Goal: Browse casually: Explore the website without a specific task or goal

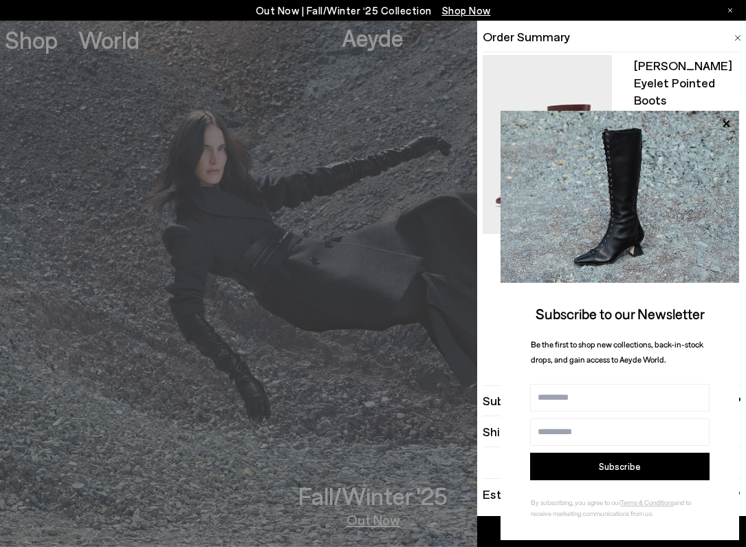
click at [727, 41] on li "Order Summary" at bounding box center [612, 36] width 259 height 31
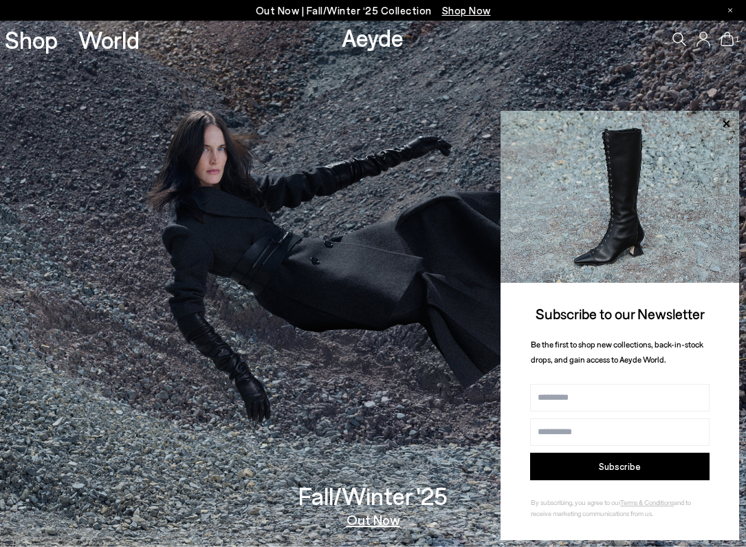
click at [614, 168] on img at bounding box center [620, 197] width 239 height 172
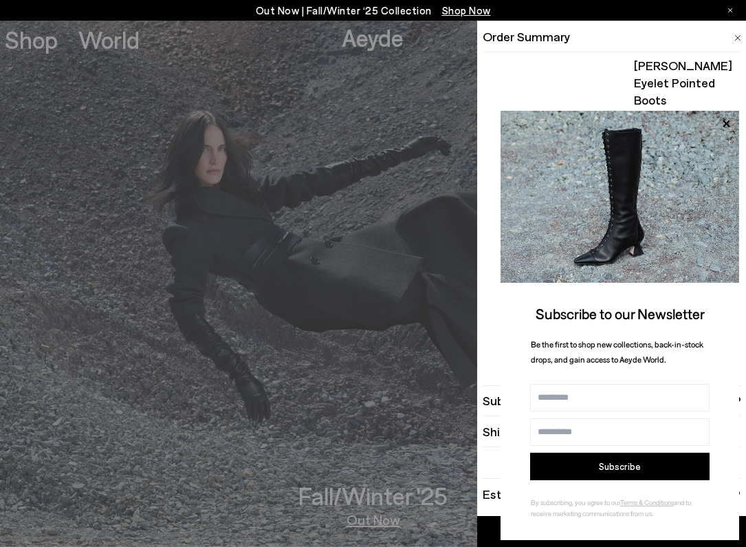
click at [728, 38] on div "Quick Add Color Size View Details Order Summary [PERSON_NAME] eyelet pointed bo…" at bounding box center [373, 284] width 746 height 526
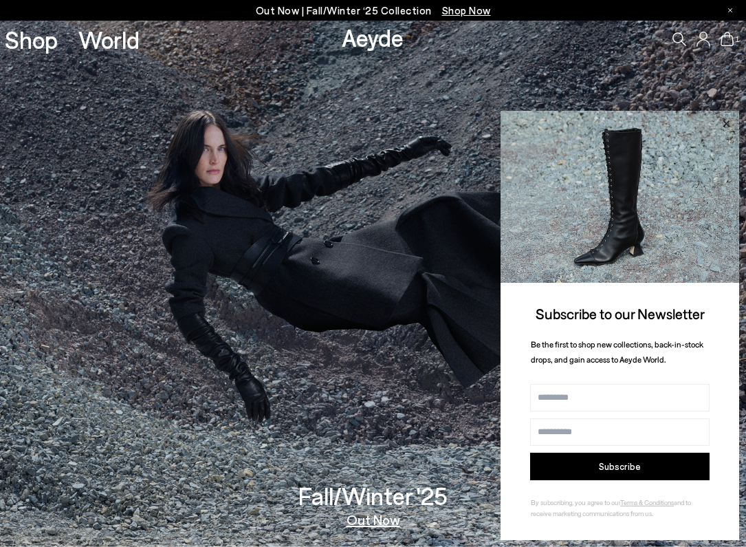
click at [725, 124] on icon at bounding box center [726, 123] width 7 height 7
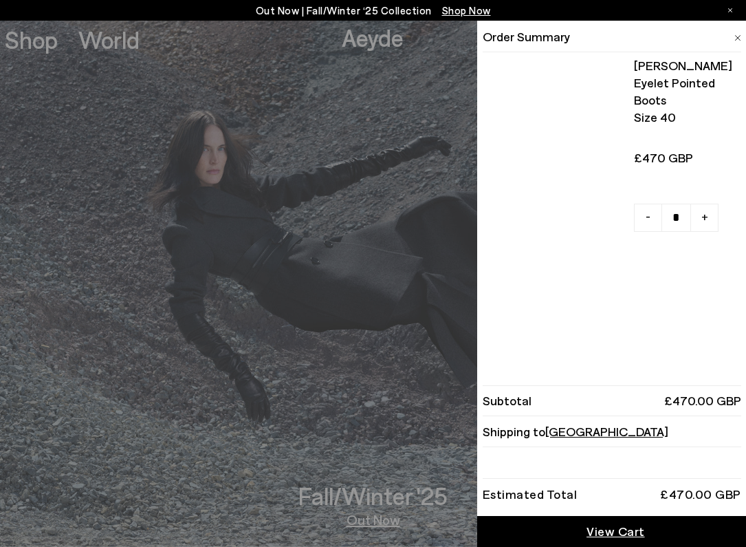
click at [733, 38] on li "Order Summary" at bounding box center [612, 36] width 259 height 31
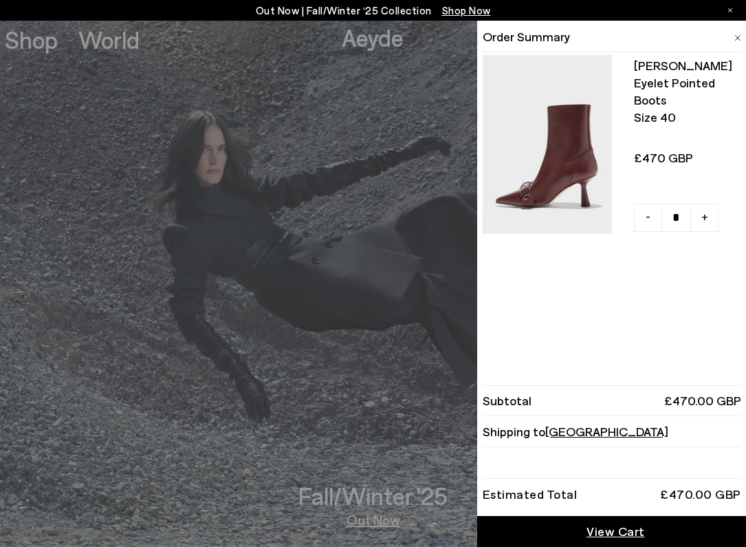
click at [553, 171] on img at bounding box center [547, 144] width 129 height 179
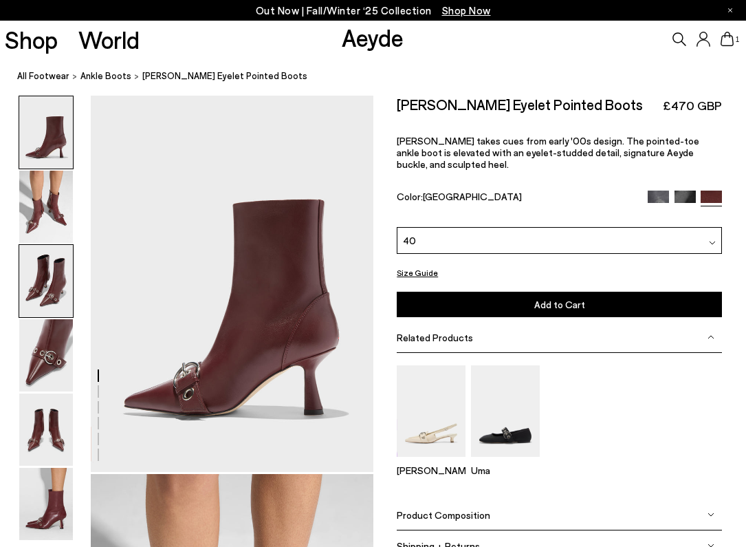
click at [42, 274] on img at bounding box center [46, 281] width 54 height 72
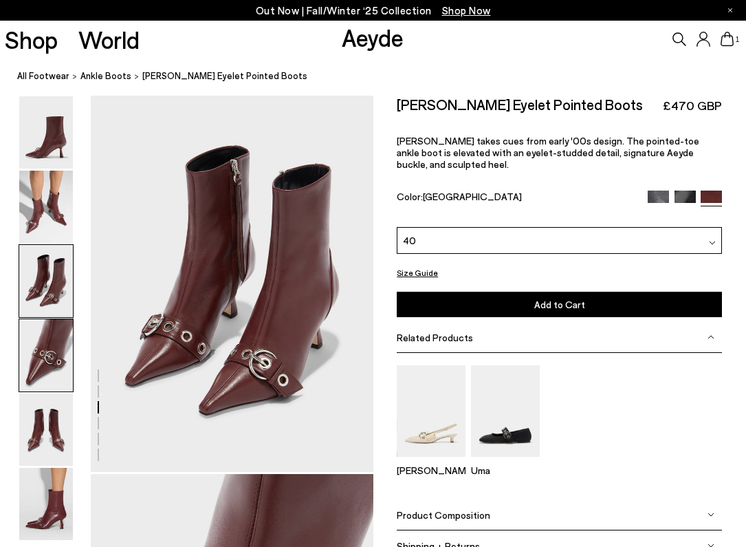
click at [55, 332] on img at bounding box center [46, 355] width 54 height 72
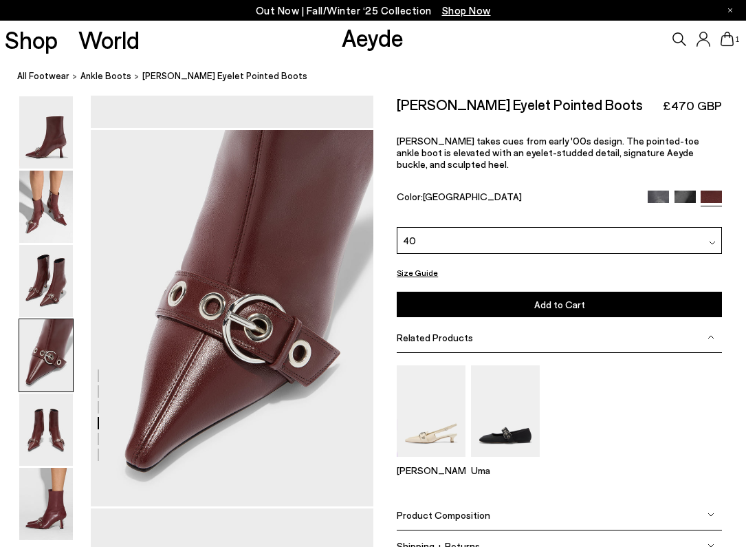
scroll to position [1136, 0]
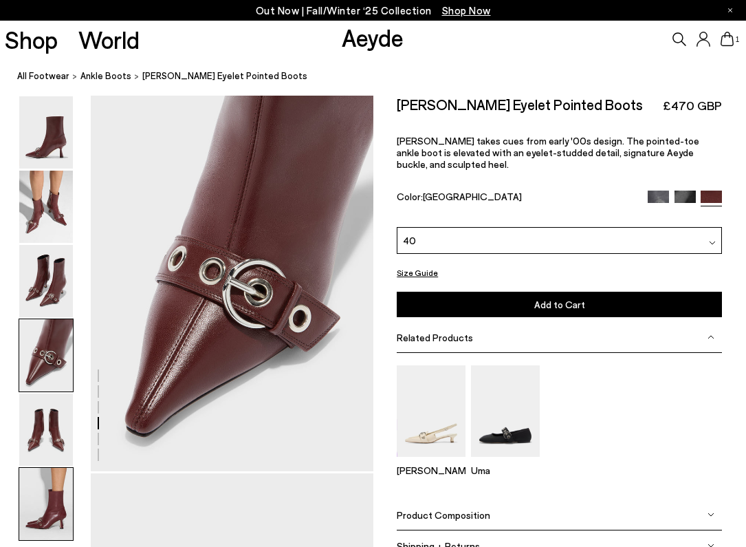
click at [50, 487] on img at bounding box center [46, 504] width 54 height 72
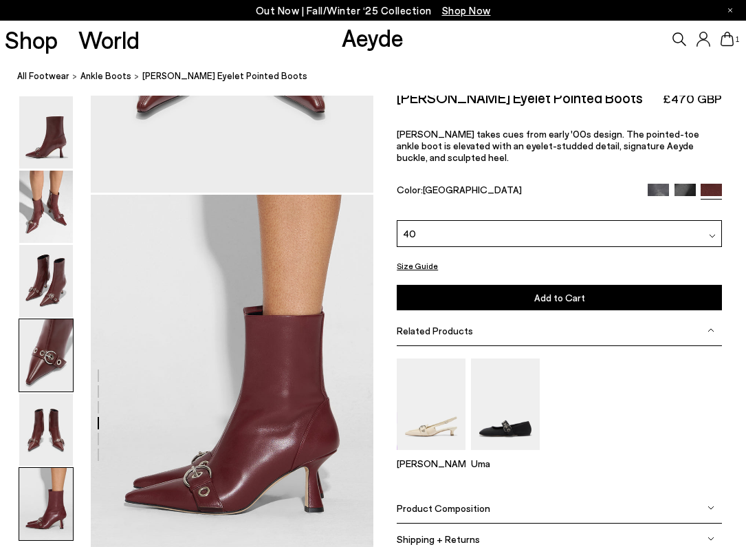
scroll to position [1987, 0]
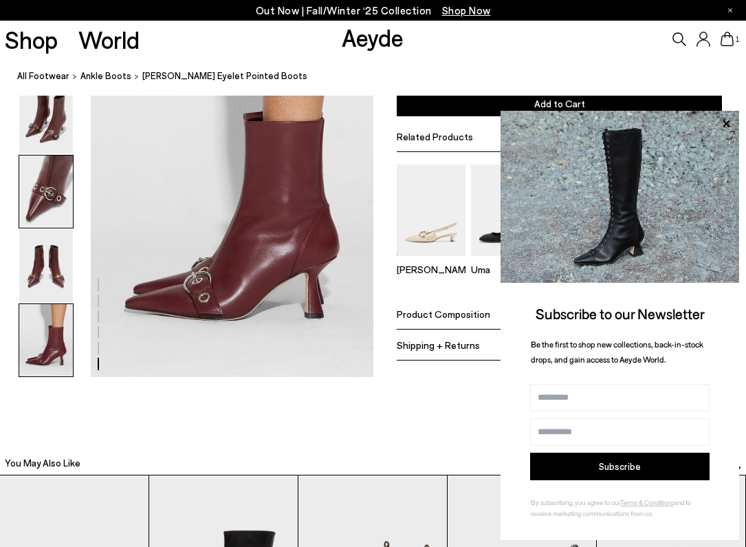
click at [55, 188] on img at bounding box center [46, 191] width 54 height 72
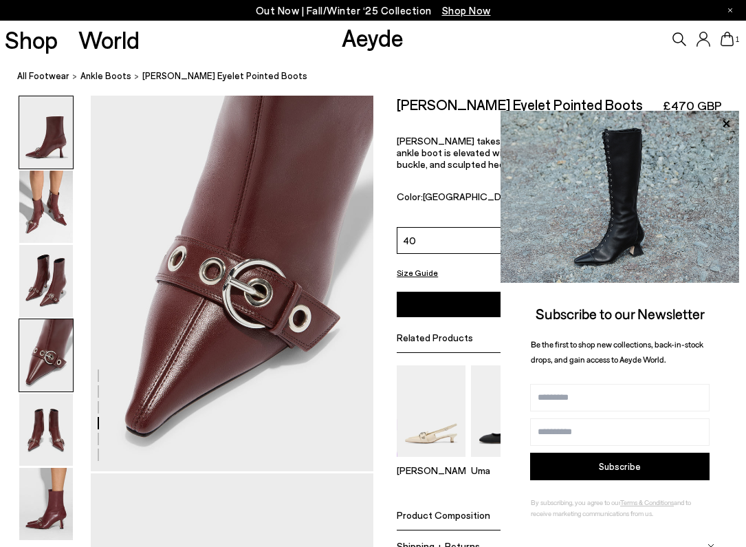
click at [58, 151] on img at bounding box center [46, 132] width 54 height 72
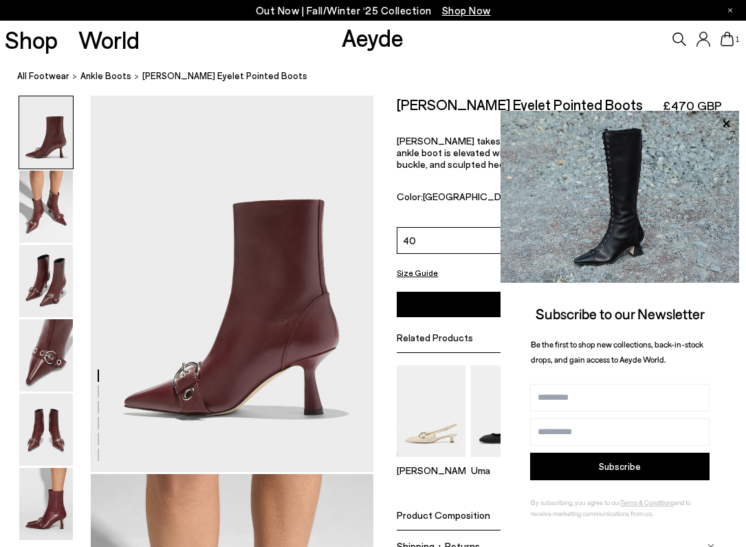
click at [463, 12] on span "Shop Now" at bounding box center [466, 10] width 49 height 12
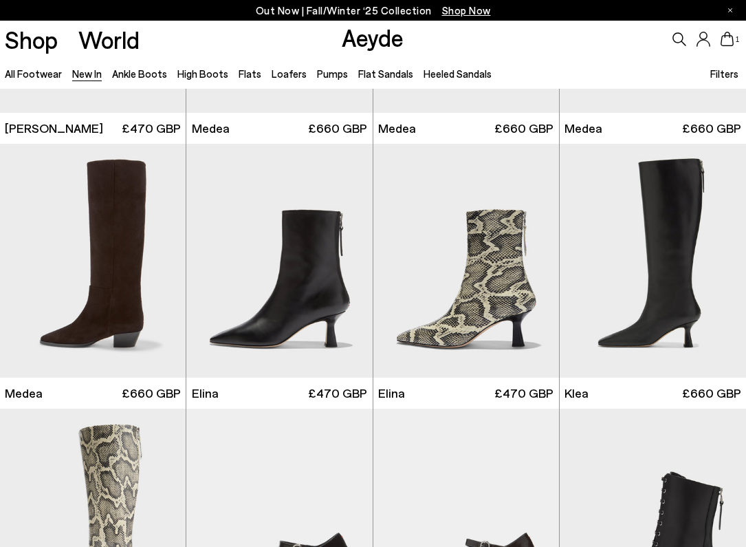
scroll to position [741, 0]
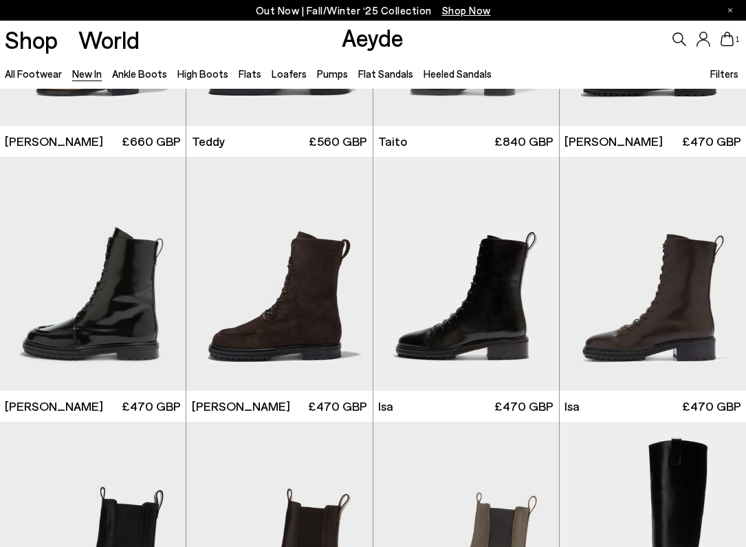
scroll to position [5071, 0]
